Goal: Book appointment/travel/reservation

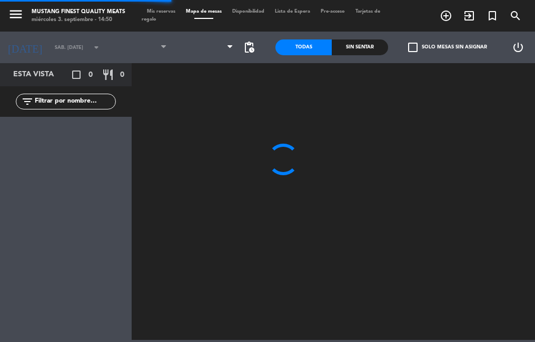
type input "[DEMOGRAPHIC_DATA] [DATE]"
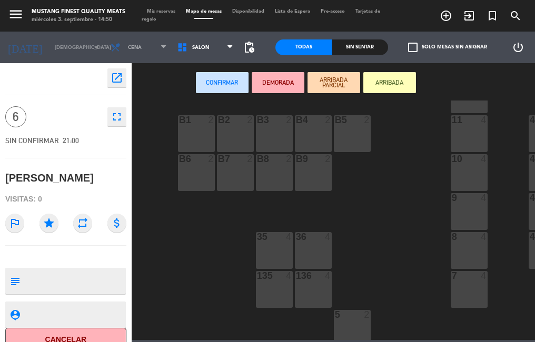
scroll to position [243, 0]
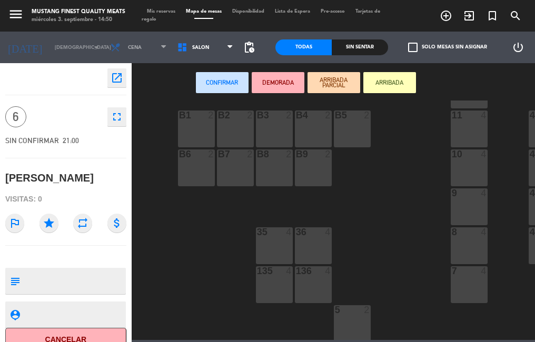
click at [312, 279] on div "136 4" at bounding box center [313, 285] width 37 height 37
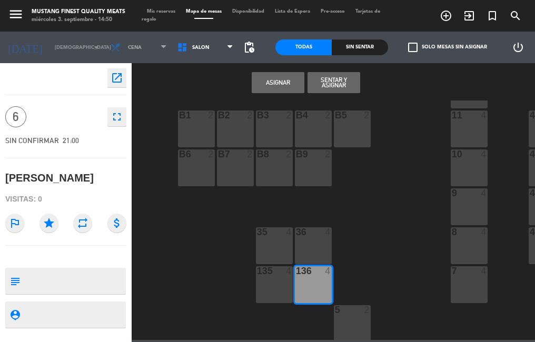
click at [319, 240] on div "36 4" at bounding box center [313, 246] width 37 height 37
click at [282, 82] on button "Asignar" at bounding box center [278, 82] width 53 height 21
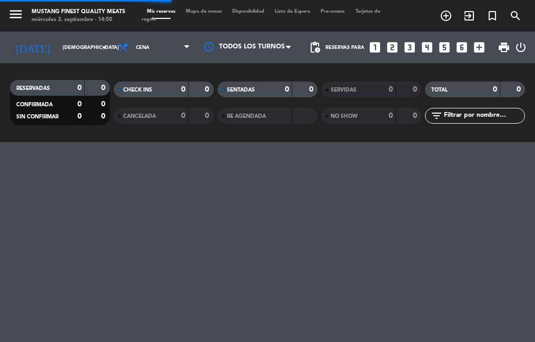
click at [202, 12] on span "Mapa de mesas" at bounding box center [204, 11] width 46 height 5
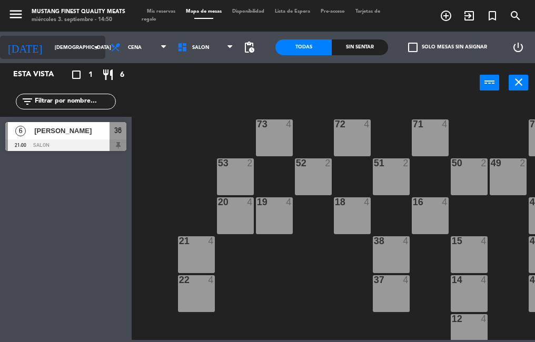
click at [71, 48] on input "[DEMOGRAPHIC_DATA] [DATE]" at bounding box center [84, 48] width 68 height 16
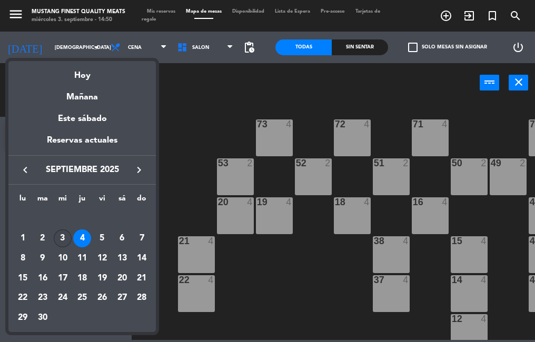
click at [63, 241] on div "3" at bounding box center [63, 239] width 18 height 18
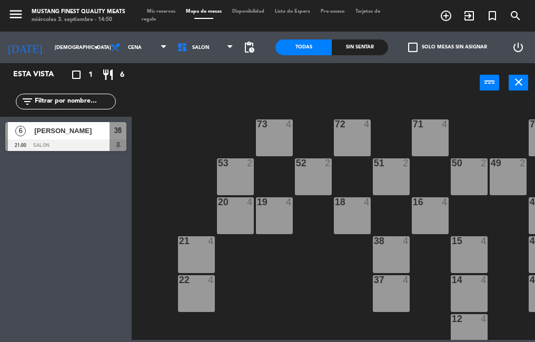
type input "mié. [DATE]"
